Goal: Find specific page/section: Find specific page/section

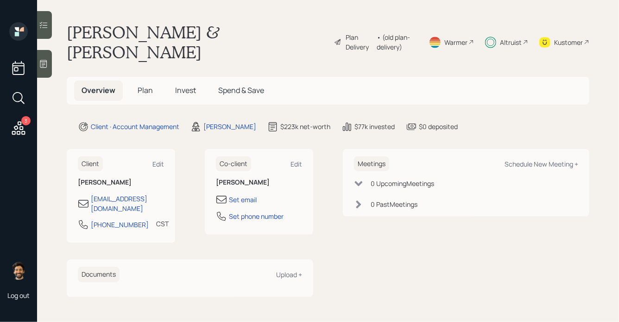
click at [510, 38] on div "Altruist" at bounding box center [511, 43] width 22 height 10
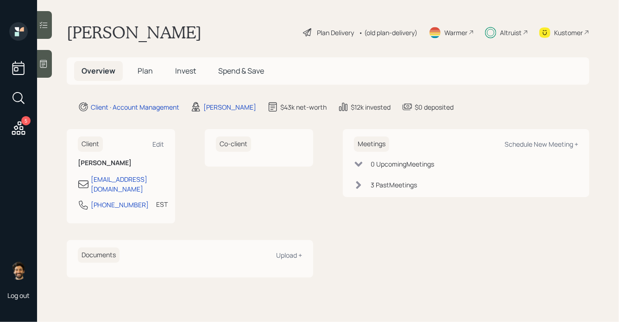
click at [498, 39] on div "Altruist" at bounding box center [506, 32] width 43 height 20
